Goal: Task Accomplishment & Management: Manage account settings

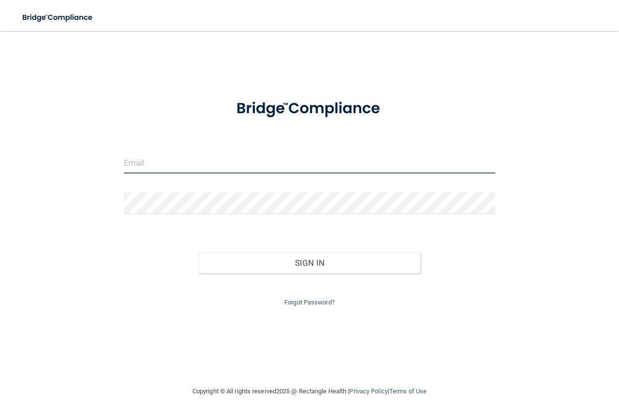
click at [175, 161] on input "email" at bounding box center [309, 163] width 371 height 22
type input "[EMAIL_ADDRESS][DOMAIN_NAME]"
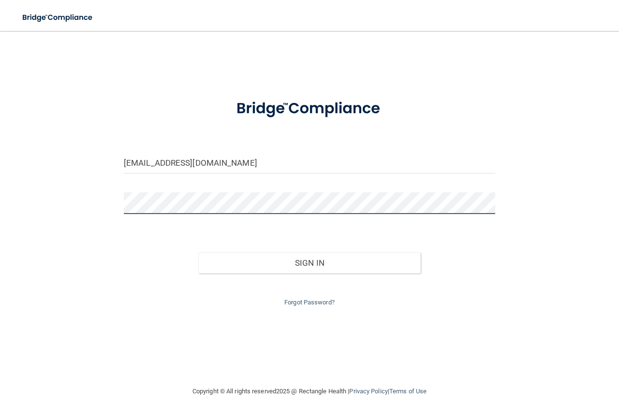
click at [198, 252] on button "Sign In" at bounding box center [309, 262] width 223 height 21
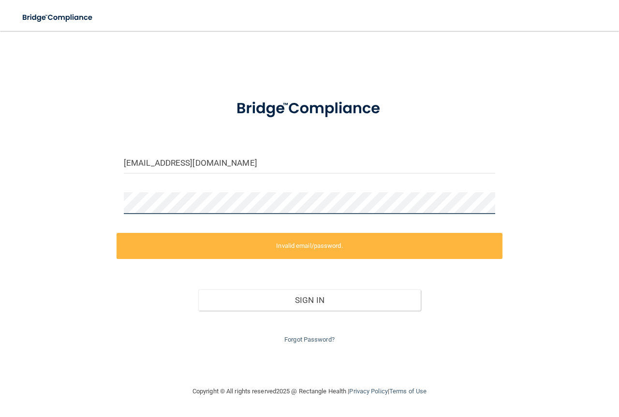
click at [21, 213] on div "[EMAIL_ADDRESS][DOMAIN_NAME] Invalid email/password. You don't have permission …" at bounding box center [309, 209] width 580 height 336
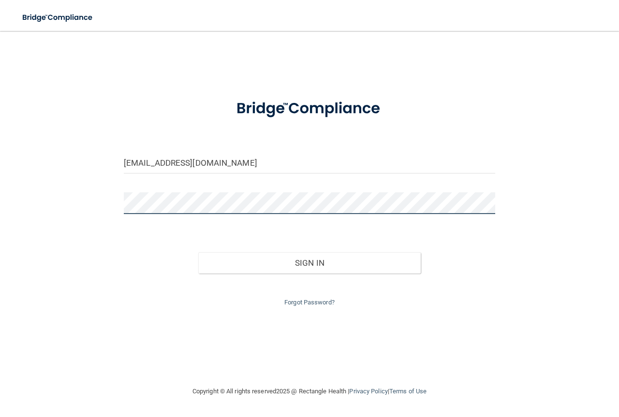
click at [198, 252] on button "Sign In" at bounding box center [309, 262] width 223 height 21
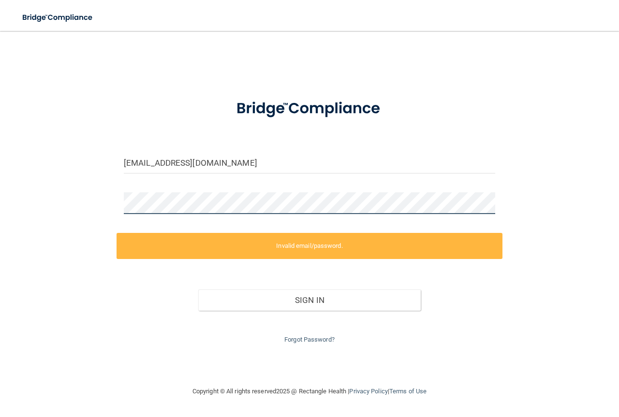
click at [42, 214] on div "[EMAIL_ADDRESS][DOMAIN_NAME] Invalid email/password. You don't have permission …" at bounding box center [309, 209] width 580 height 336
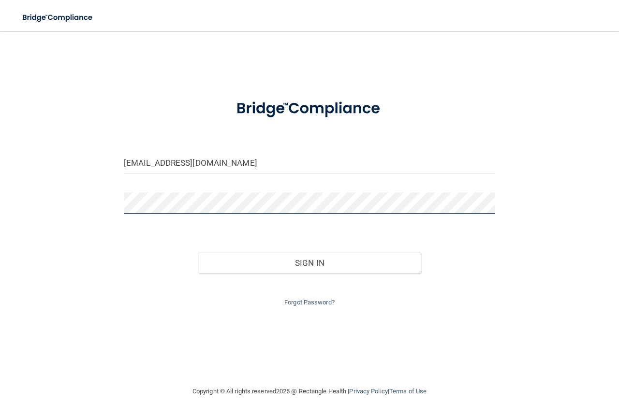
click at [198, 252] on button "Sign In" at bounding box center [309, 262] width 223 height 21
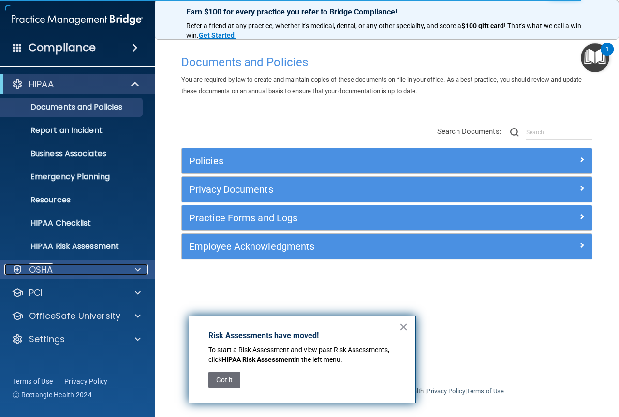
click at [137, 272] on span at bounding box center [138, 270] width 6 height 12
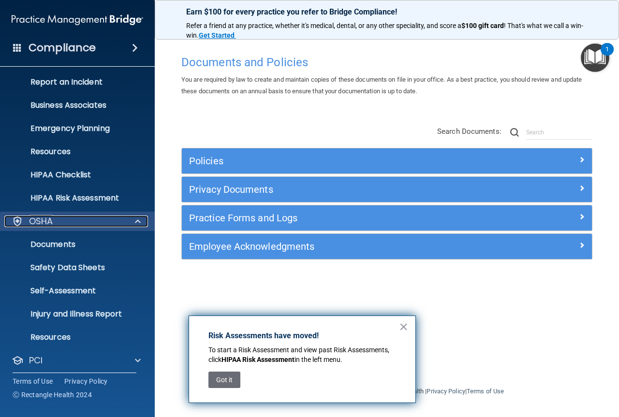
scroll to position [100, 0]
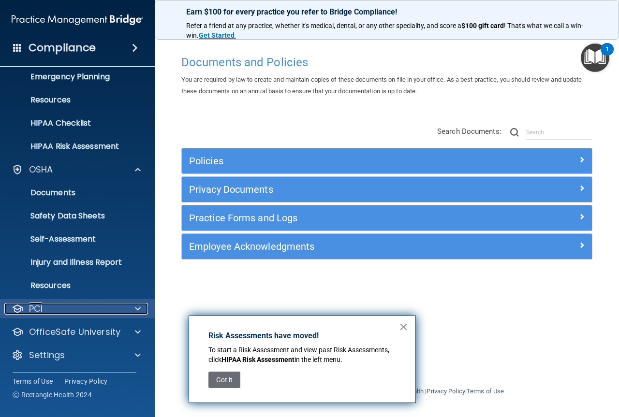
click at [126, 304] on div at bounding box center [136, 309] width 24 height 12
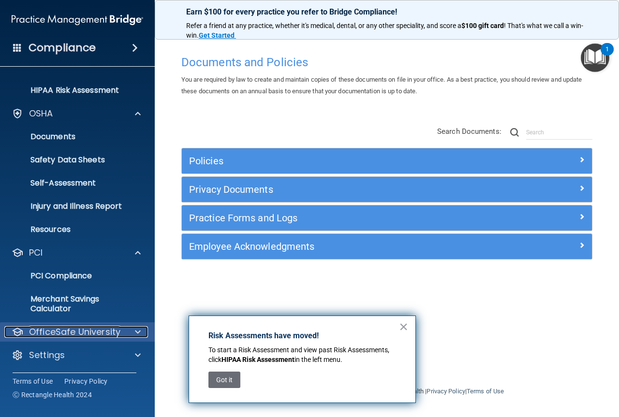
click at [128, 332] on div at bounding box center [136, 332] width 24 height 12
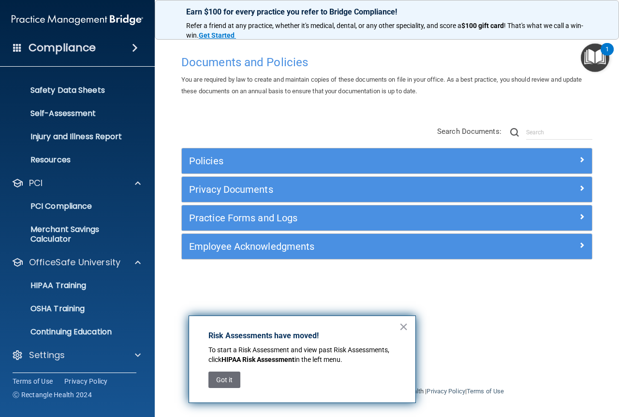
click at [600, 52] on img "Open Resource Center, 1 new notification" at bounding box center [595, 58] width 29 height 29
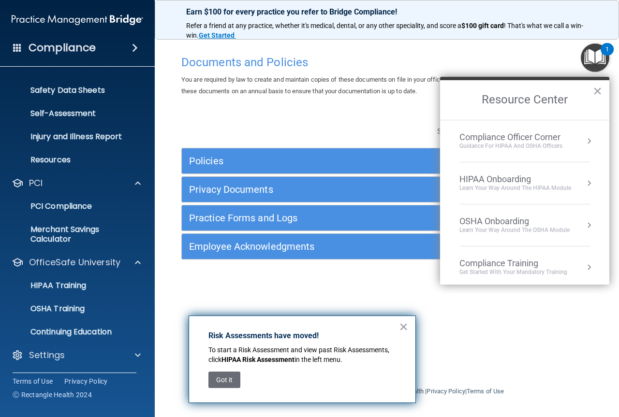
click at [607, 51] on div "1" at bounding box center [606, 55] width 3 height 13
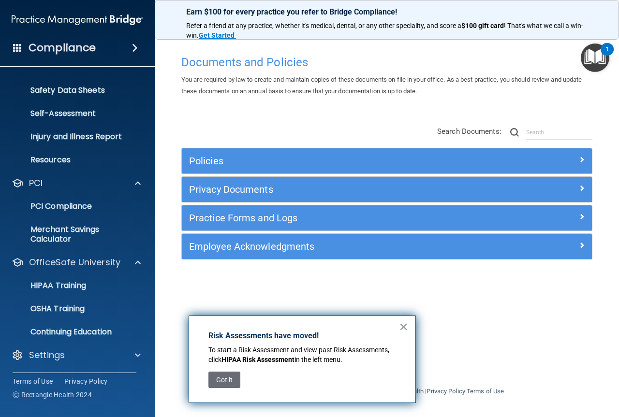
click at [607, 51] on div "1" at bounding box center [606, 55] width 3 height 13
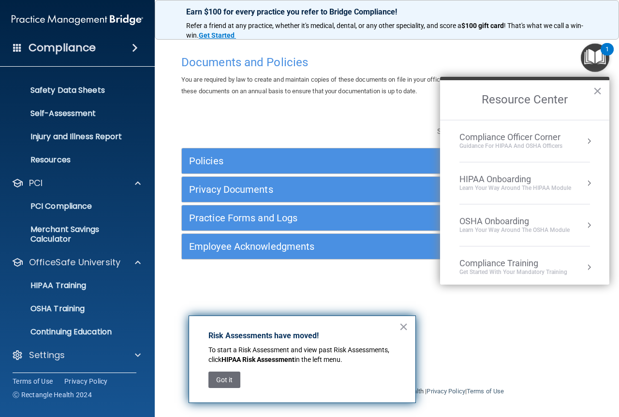
click at [607, 51] on div "1" at bounding box center [606, 55] width 3 height 13
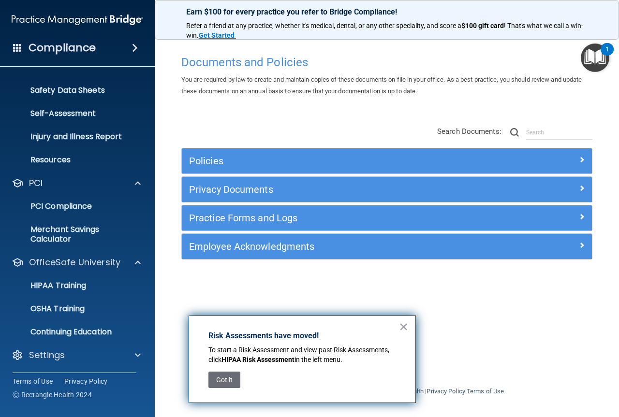
click at [605, 54] on div "1" at bounding box center [606, 55] width 3 height 13
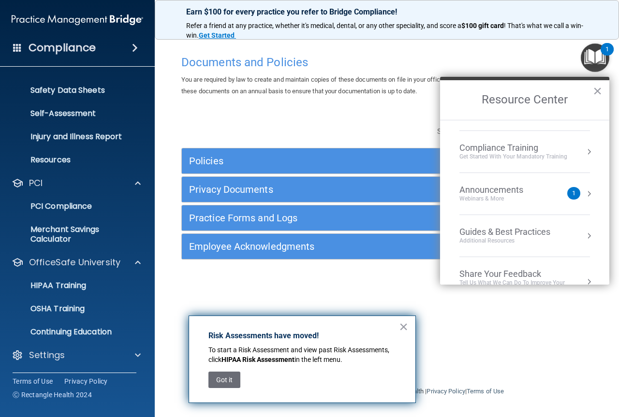
scroll to position [116, 0]
click at [584, 193] on button "Resource Center" at bounding box center [589, 194] width 10 height 10
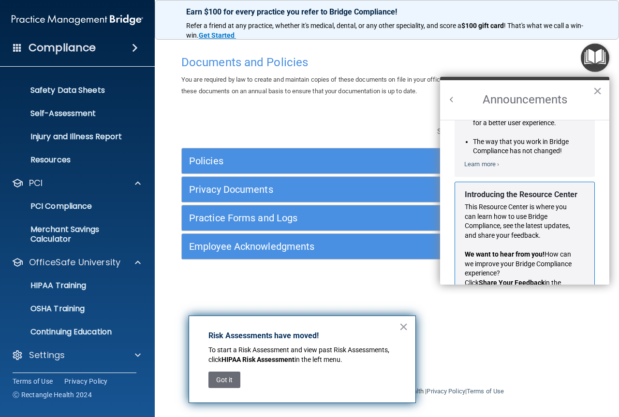
scroll to position [170, 0]
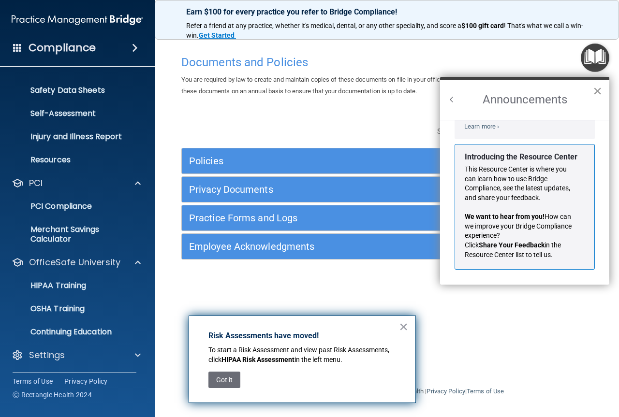
click at [594, 87] on button "×" at bounding box center [597, 90] width 9 height 15
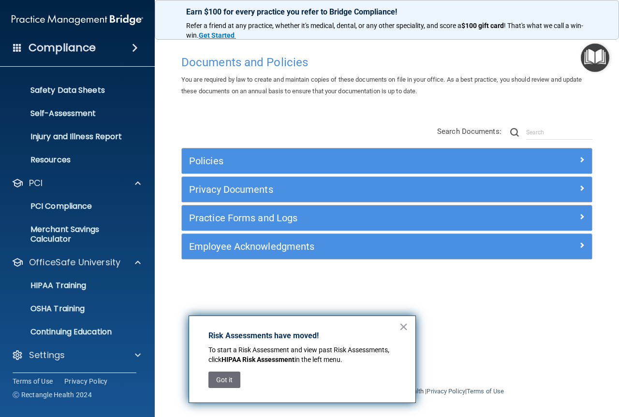
click at [97, 49] on div "Compliance" at bounding box center [77, 47] width 155 height 21
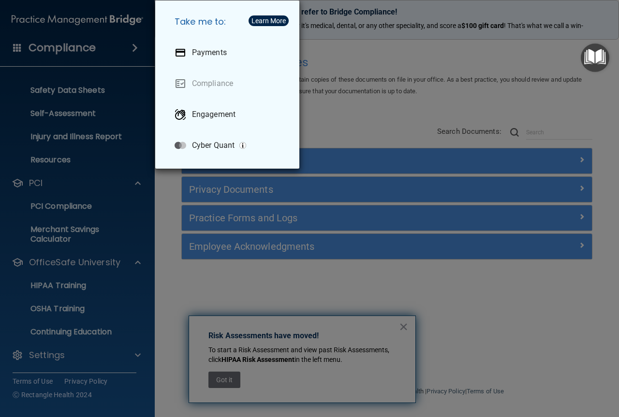
click at [97, 49] on div "Take me to: Payments Compliance Engagement Cyber Quant" at bounding box center [309, 208] width 619 height 417
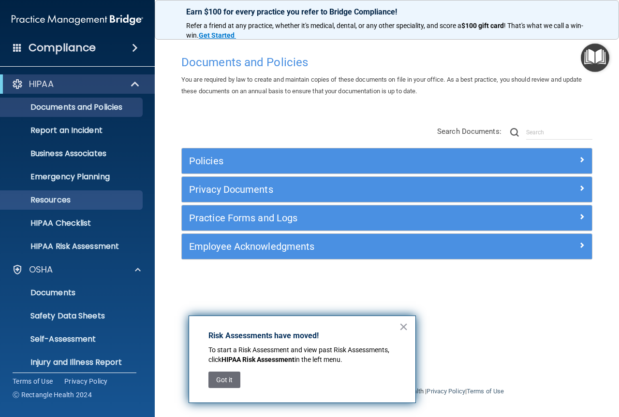
scroll to position [226, 0]
